Goal: Task Accomplishment & Management: Manage account settings

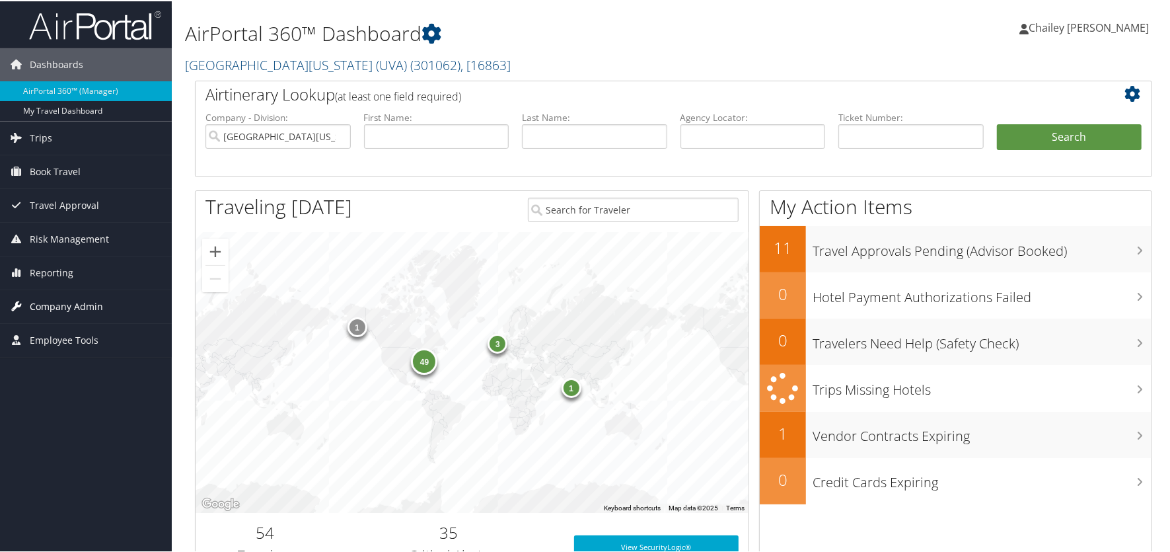
click at [63, 308] on span "Company Admin" at bounding box center [66, 305] width 73 height 33
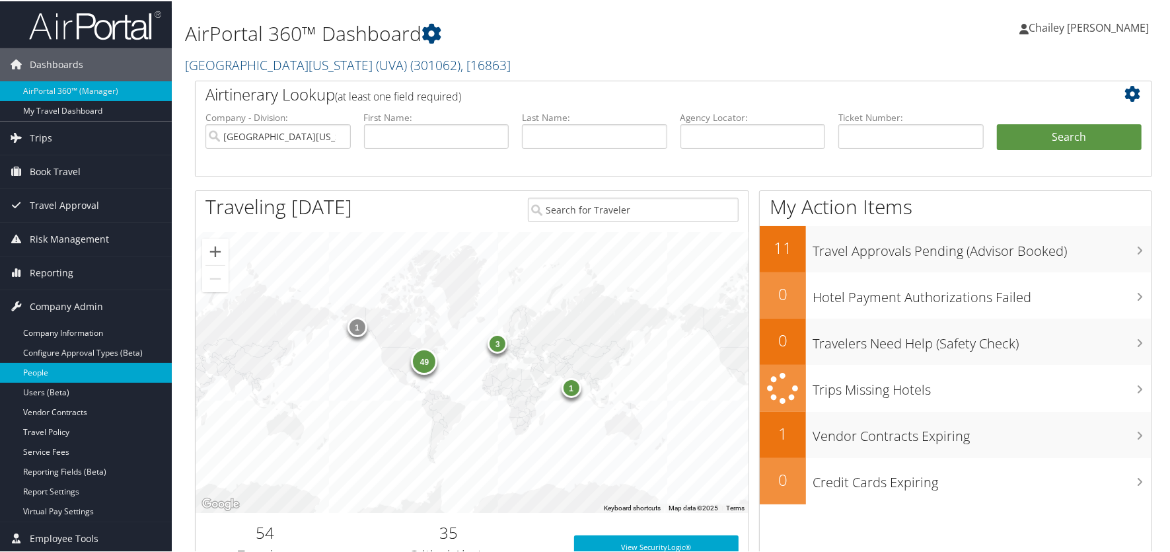
click at [54, 377] on link "People" at bounding box center [86, 371] width 172 height 20
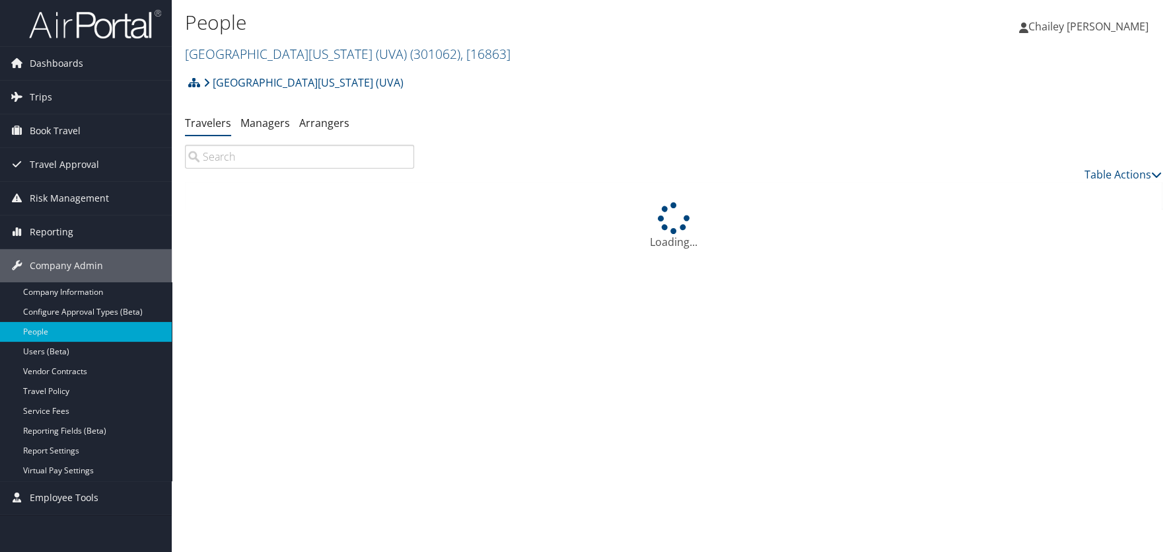
click at [267, 158] on input "search" at bounding box center [299, 157] width 229 height 24
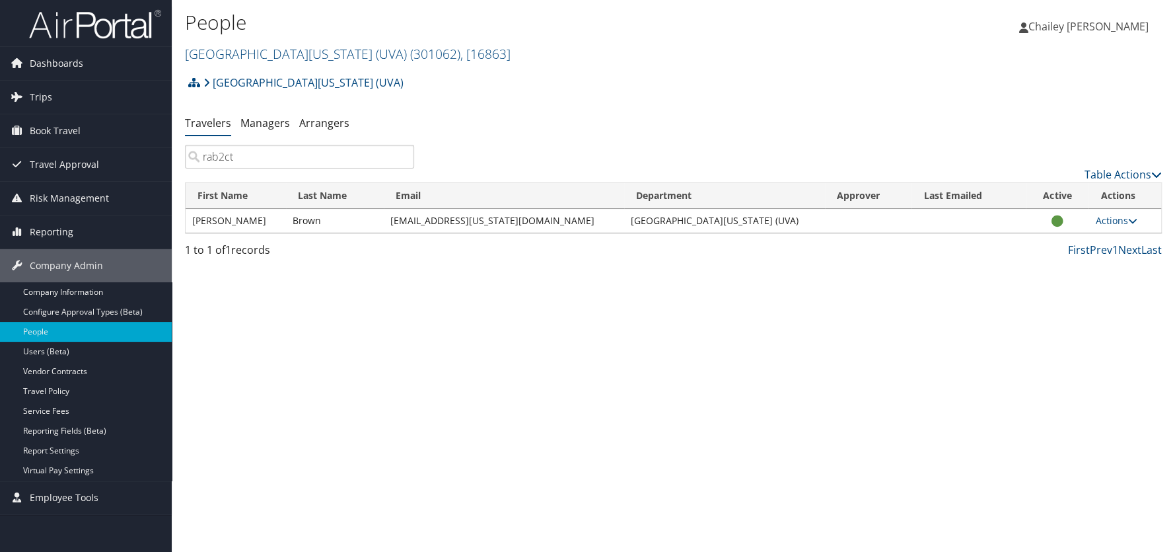
type input "rab2ct"
